Goal: Navigation & Orientation: Find specific page/section

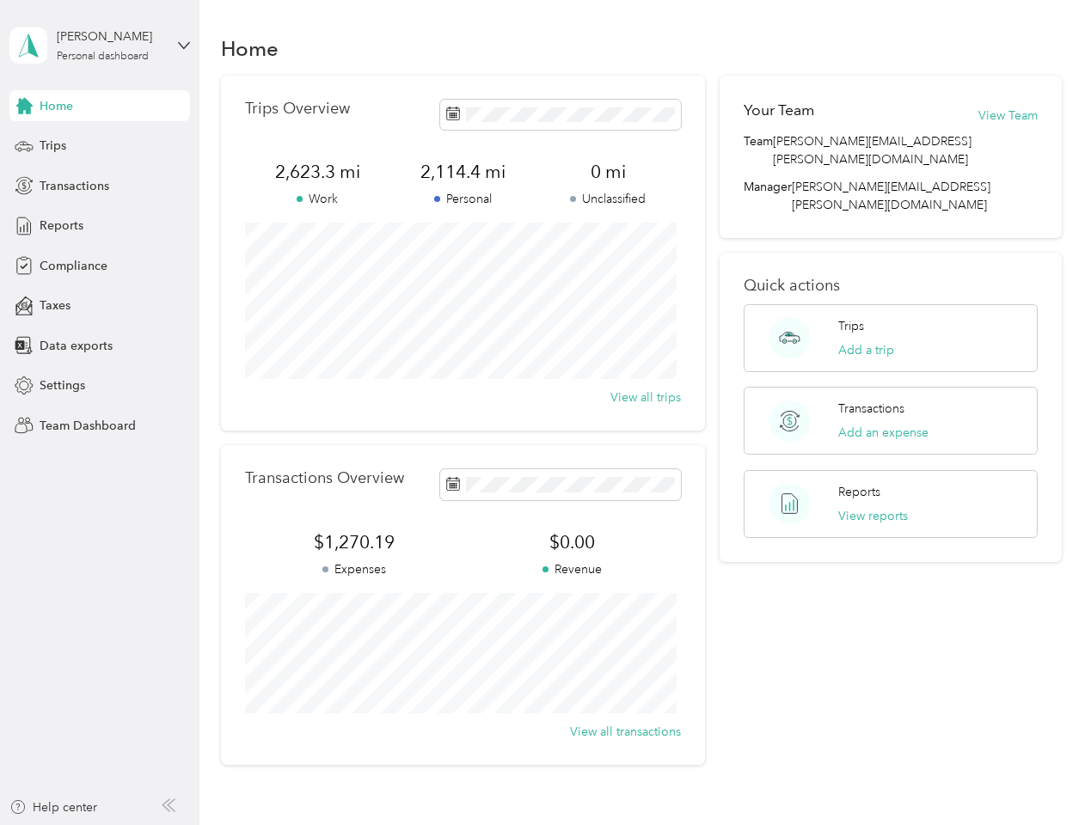
click at [545, 413] on div "Trips Overview 2,623.3 mi Work 2,114.4 mi Personal 0 mi Unclassified View all t…" at bounding box center [463, 253] width 484 height 355
click at [100, 46] on div "[PERSON_NAME]" at bounding box center [110, 37] width 107 height 18
click at [100, 106] on div "You’re signed in as [PERSON_NAME][EMAIL_ADDRESS][PERSON_NAME][DOMAIN_NAME] Team…" at bounding box center [287, 150] width 556 height 175
click at [24, 106] on div "You’re signed in as [PERSON_NAME][EMAIL_ADDRESS][PERSON_NAME][DOMAIN_NAME] Team…" at bounding box center [287, 150] width 556 height 175
click at [100, 146] on div "Trips" at bounding box center [99, 146] width 180 height 31
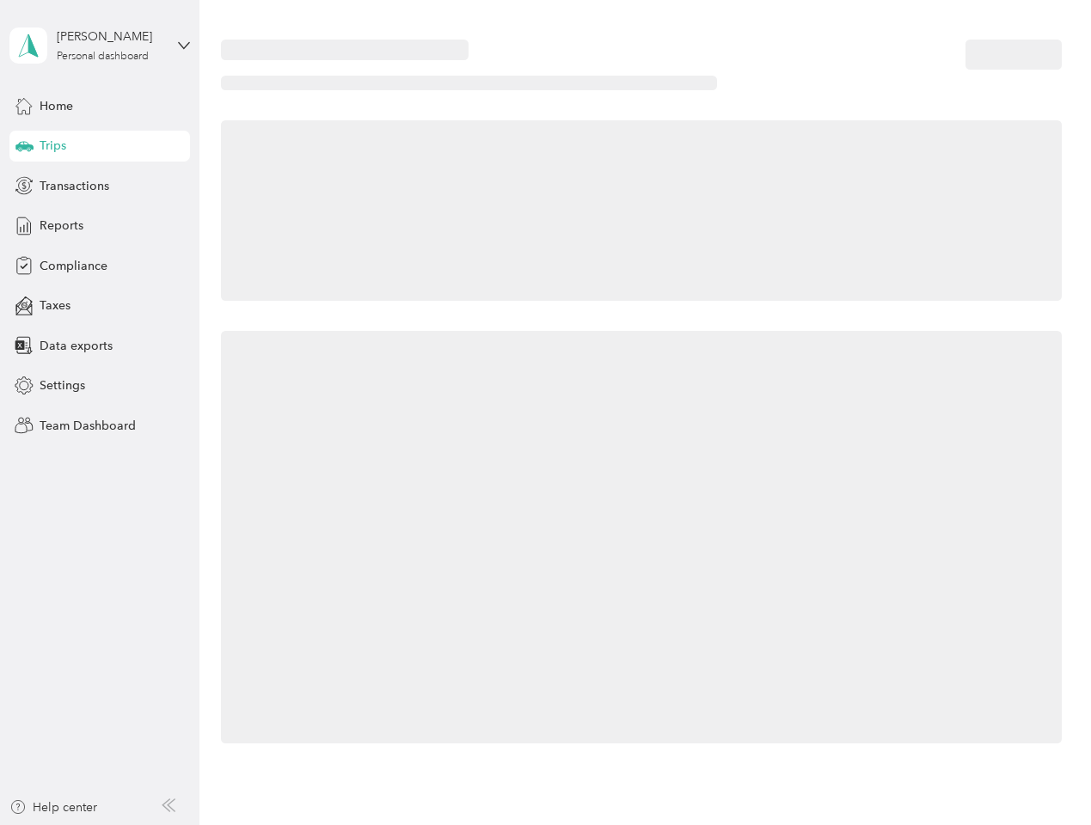
click at [24, 146] on icon at bounding box center [24, 145] width 18 height 9
click at [100, 186] on span "Transactions" at bounding box center [75, 186] width 70 height 18
click at [24, 186] on icon at bounding box center [24, 185] width 19 height 19
click at [100, 226] on div "Reports" at bounding box center [99, 226] width 180 height 31
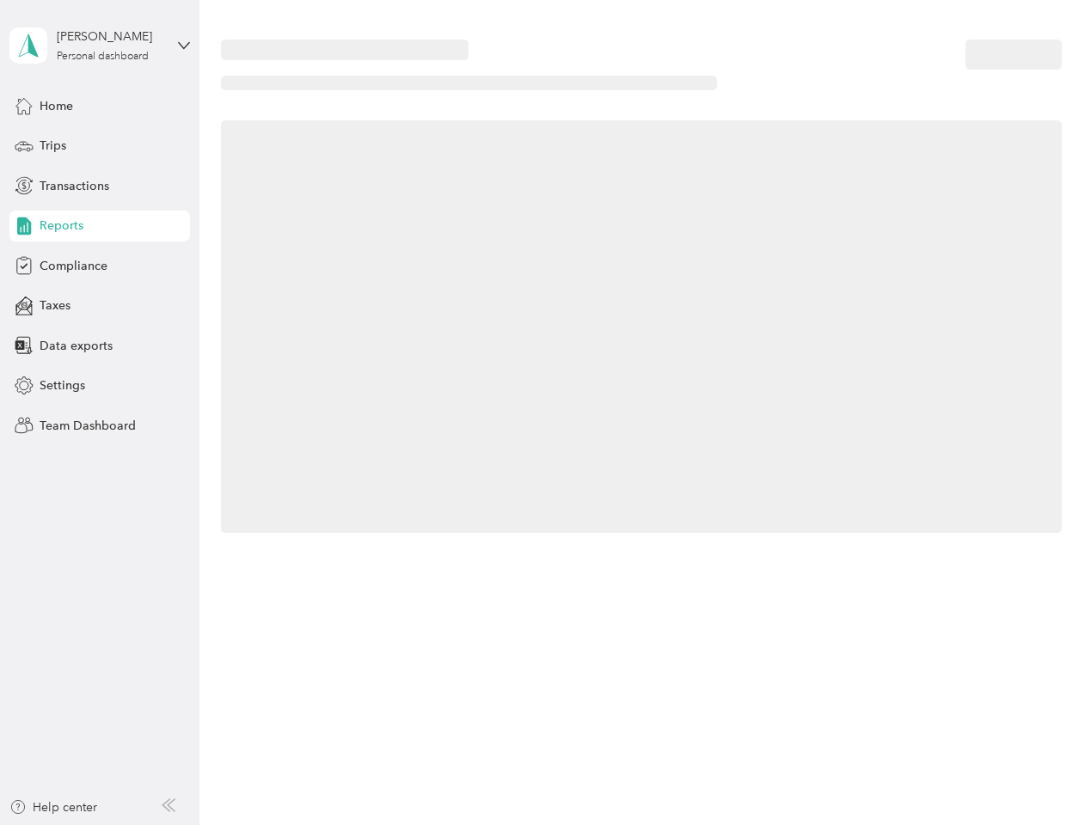
click at [24, 226] on icon at bounding box center [24, 226] width 19 height 19
